Goal: Task Accomplishment & Management: Manage account settings

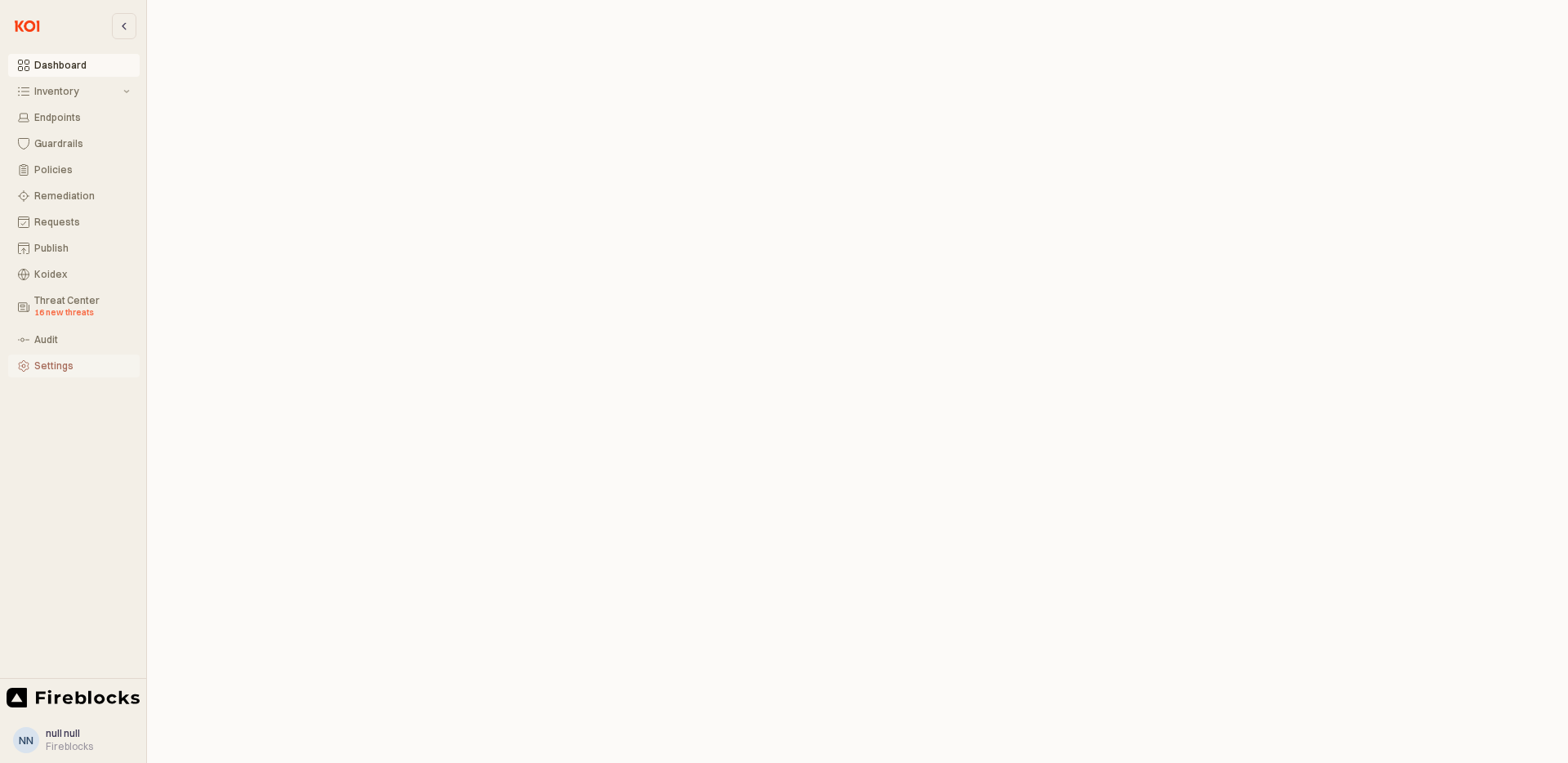
click at [43, 364] on div "Settings" at bounding box center [81, 366] width 95 height 12
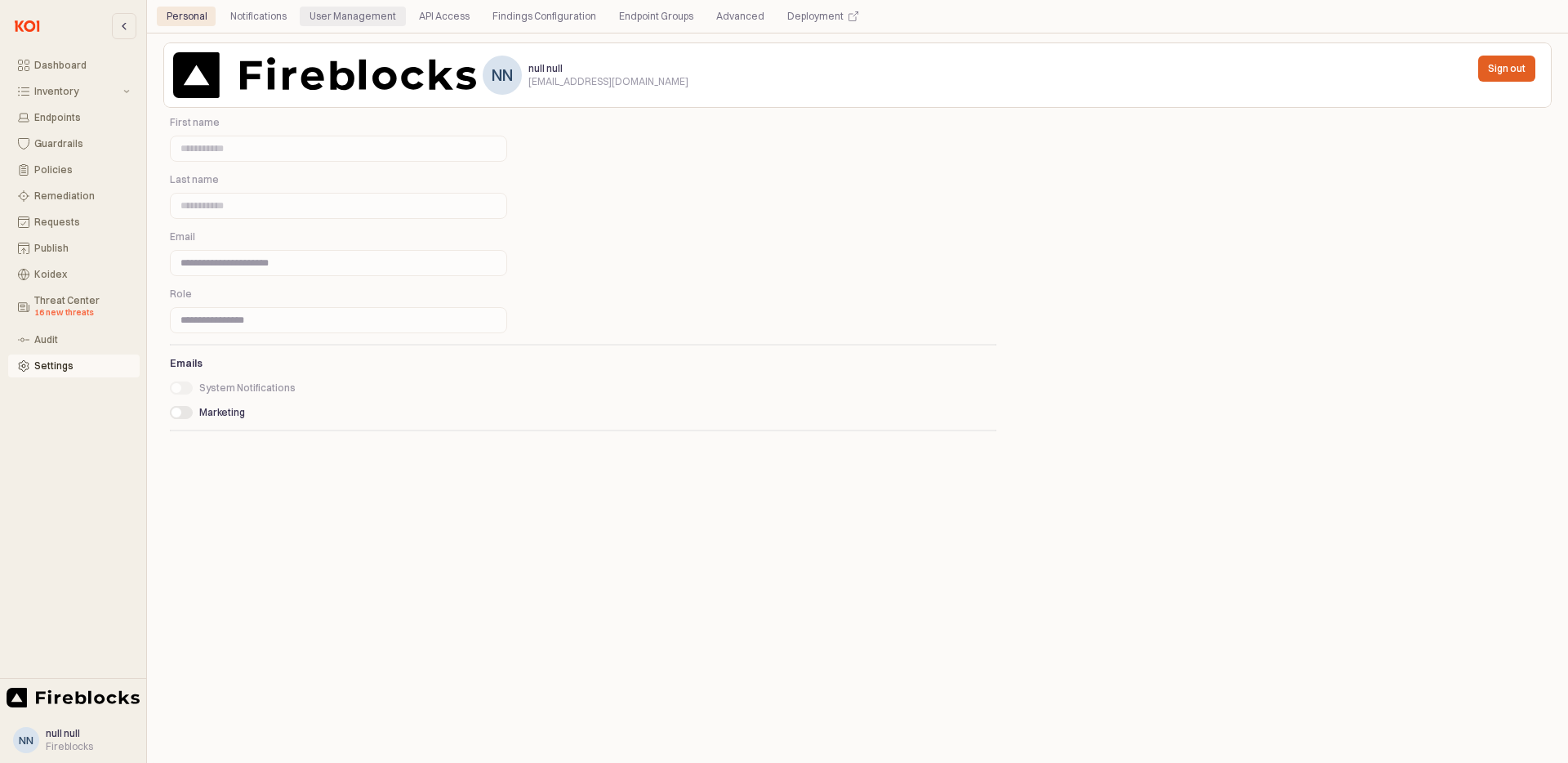
click at [350, 15] on div "User Management" at bounding box center [353, 17] width 86 height 20
